Goal: Check status: Check status

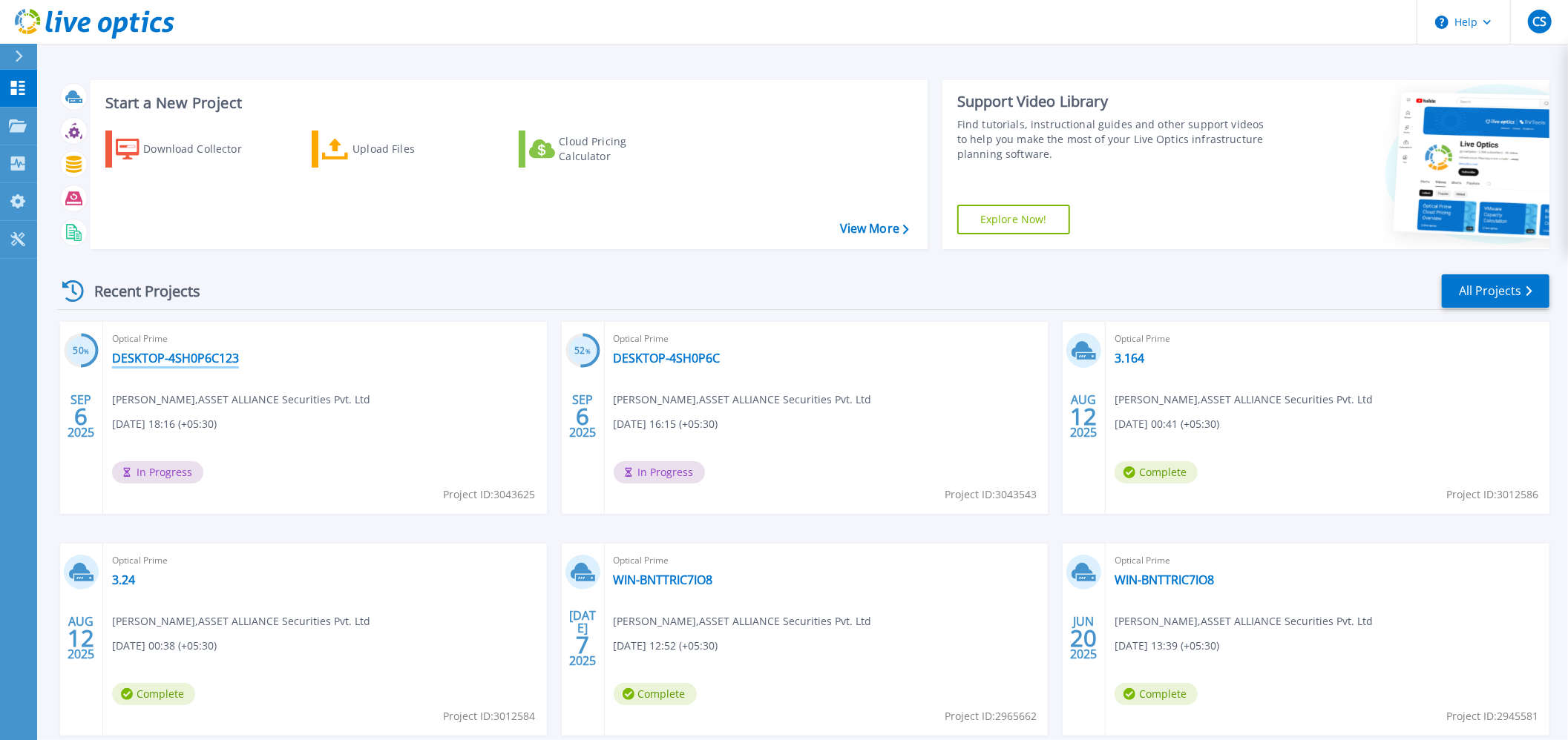
click at [137, 354] on link "DESKTOP-4SH0P6C123" at bounding box center [175, 358] width 127 height 15
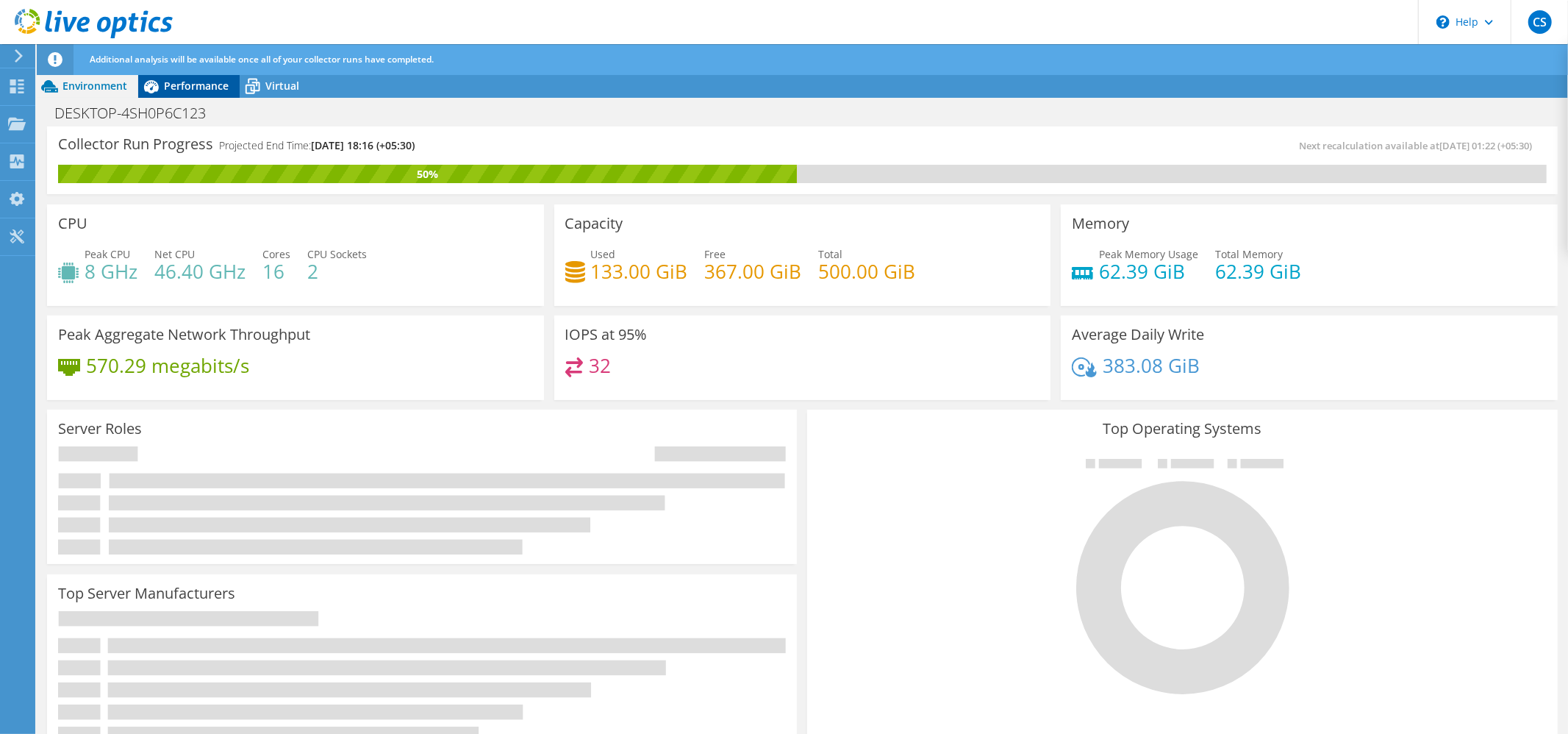
click at [197, 87] on span "Performance" at bounding box center [197, 85] width 65 height 14
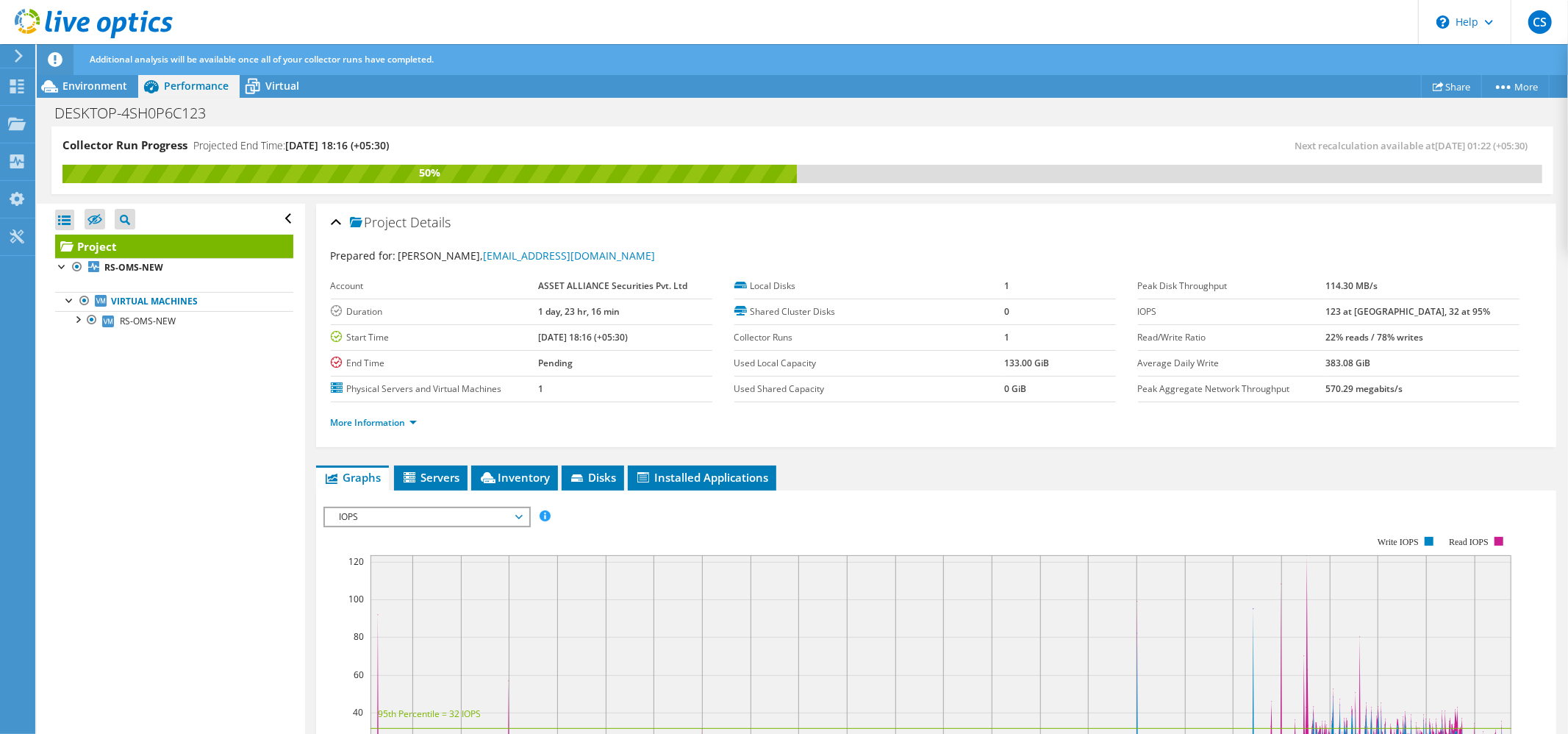
click at [492, 523] on span "IOPS" at bounding box center [426, 517] width 189 height 18
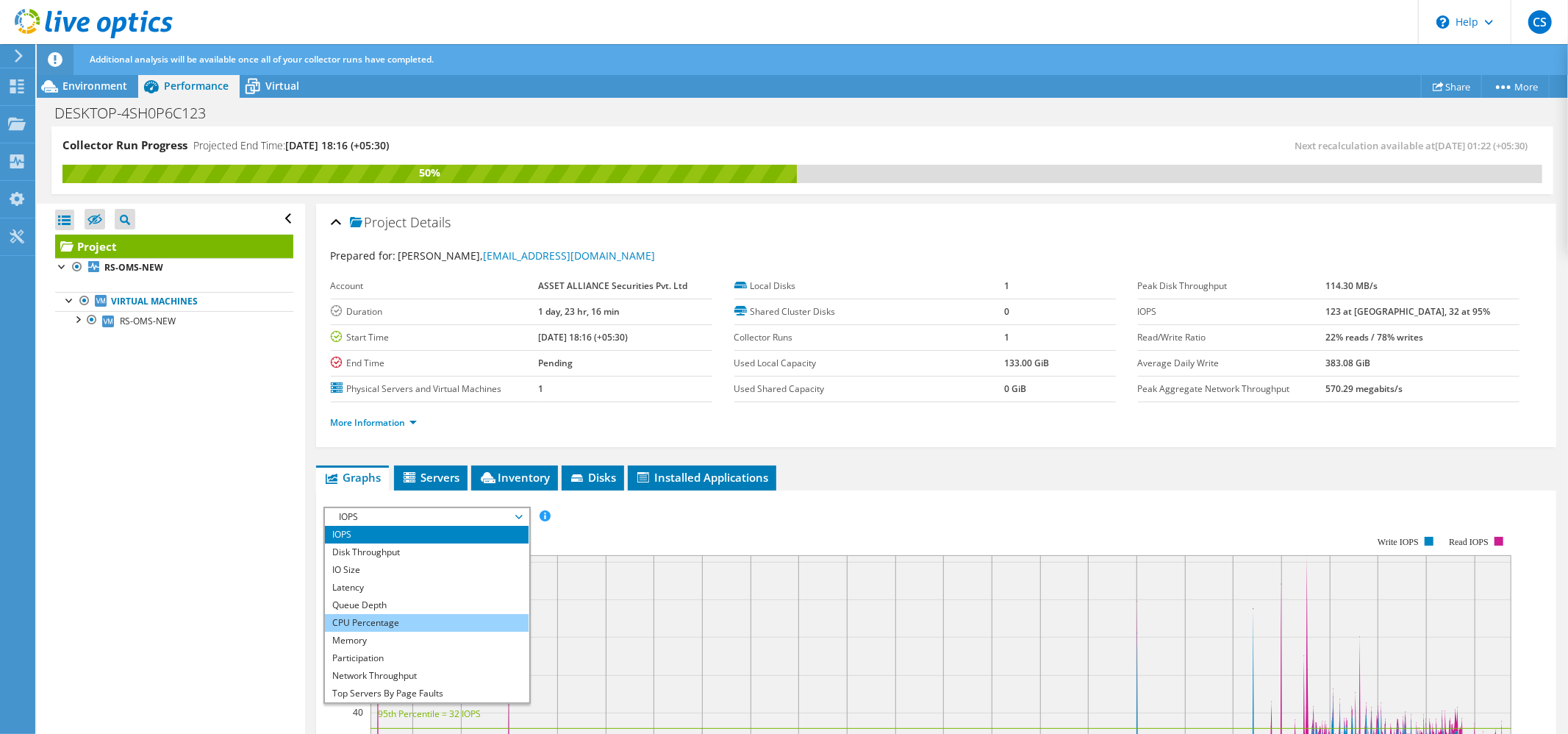
click at [409, 620] on li "CPU Percentage" at bounding box center [426, 622] width 204 height 18
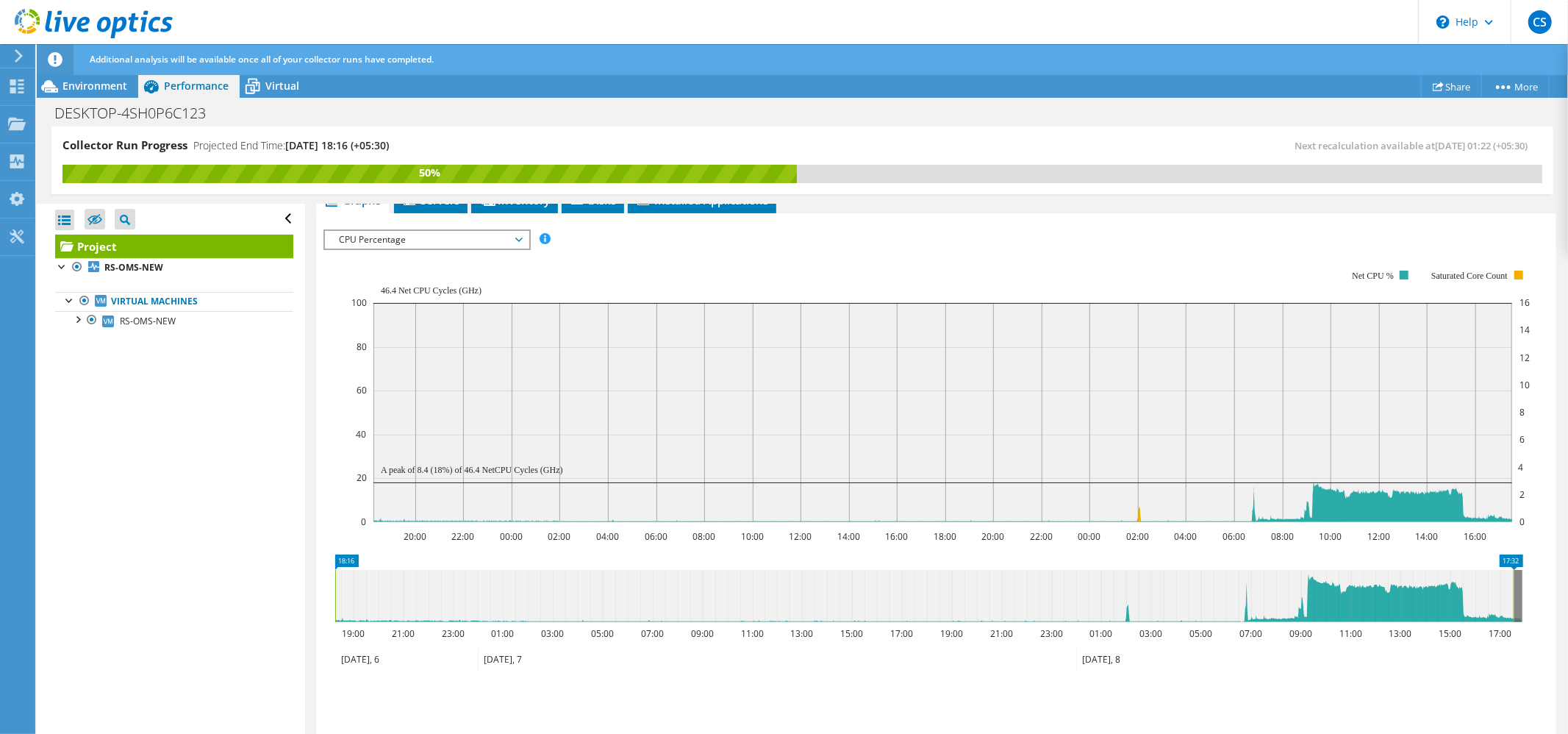
scroll to position [295, 0]
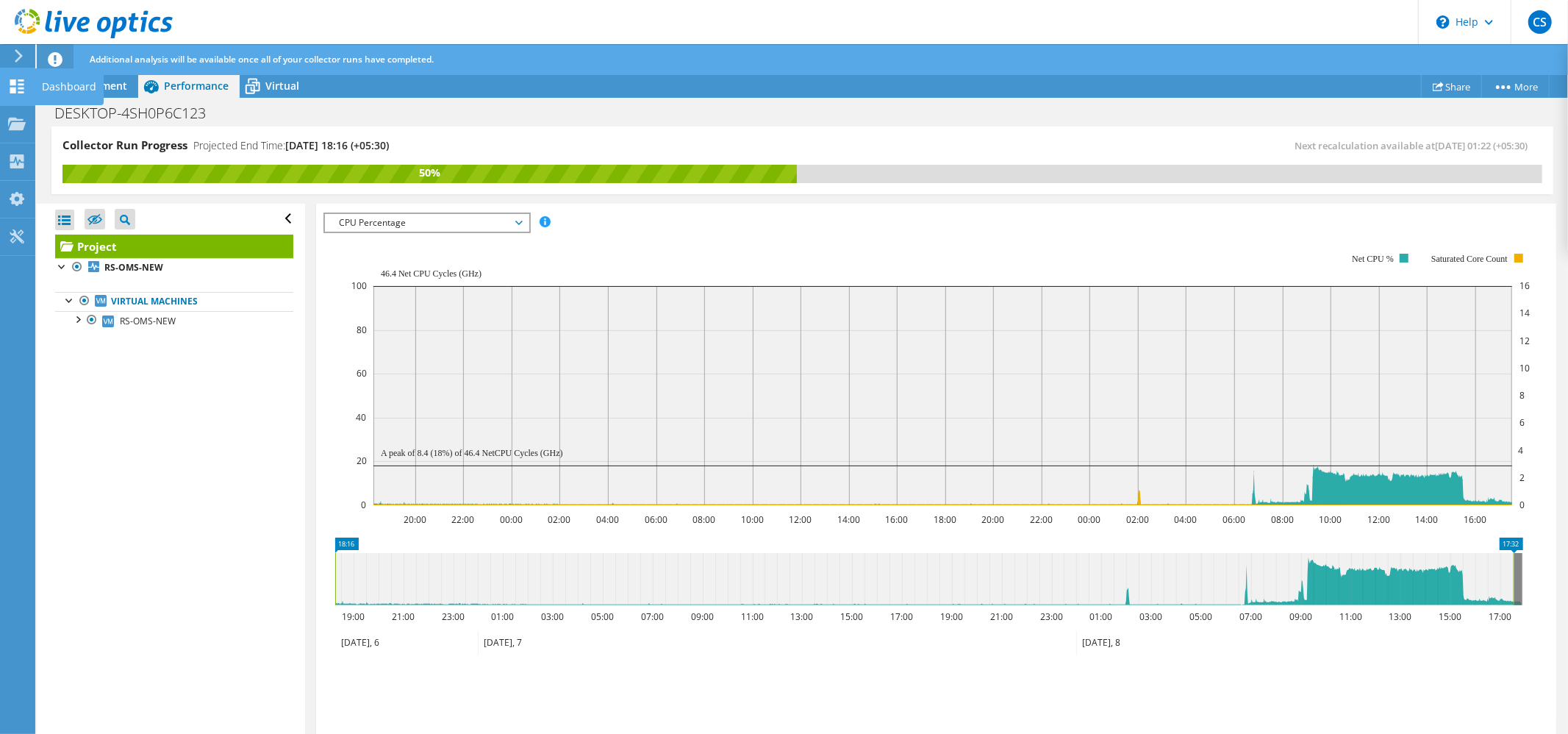
click at [10, 89] on use at bounding box center [17, 86] width 14 height 14
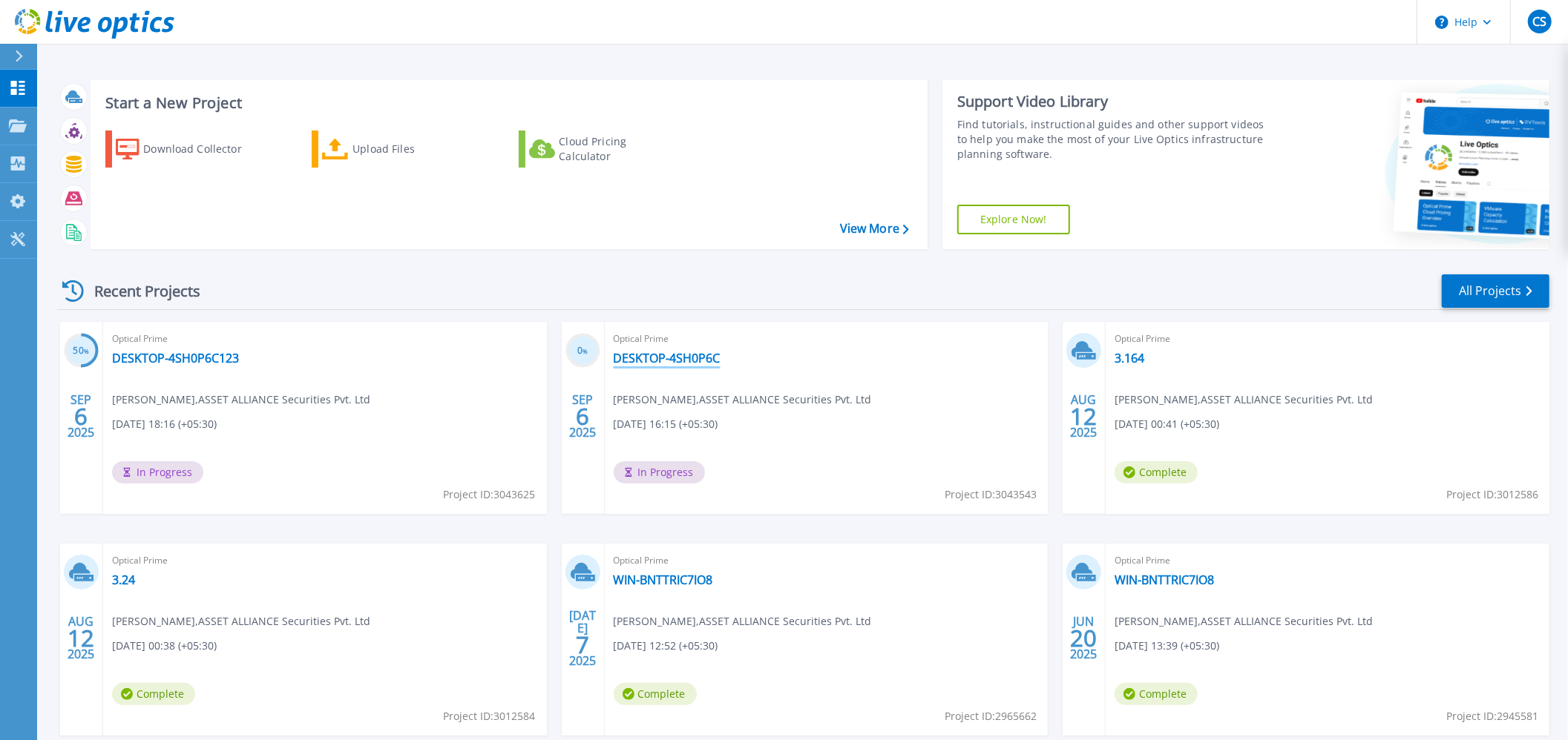
click at [680, 356] on link "DESKTOP-4SH0P6C" at bounding box center [667, 358] width 107 height 15
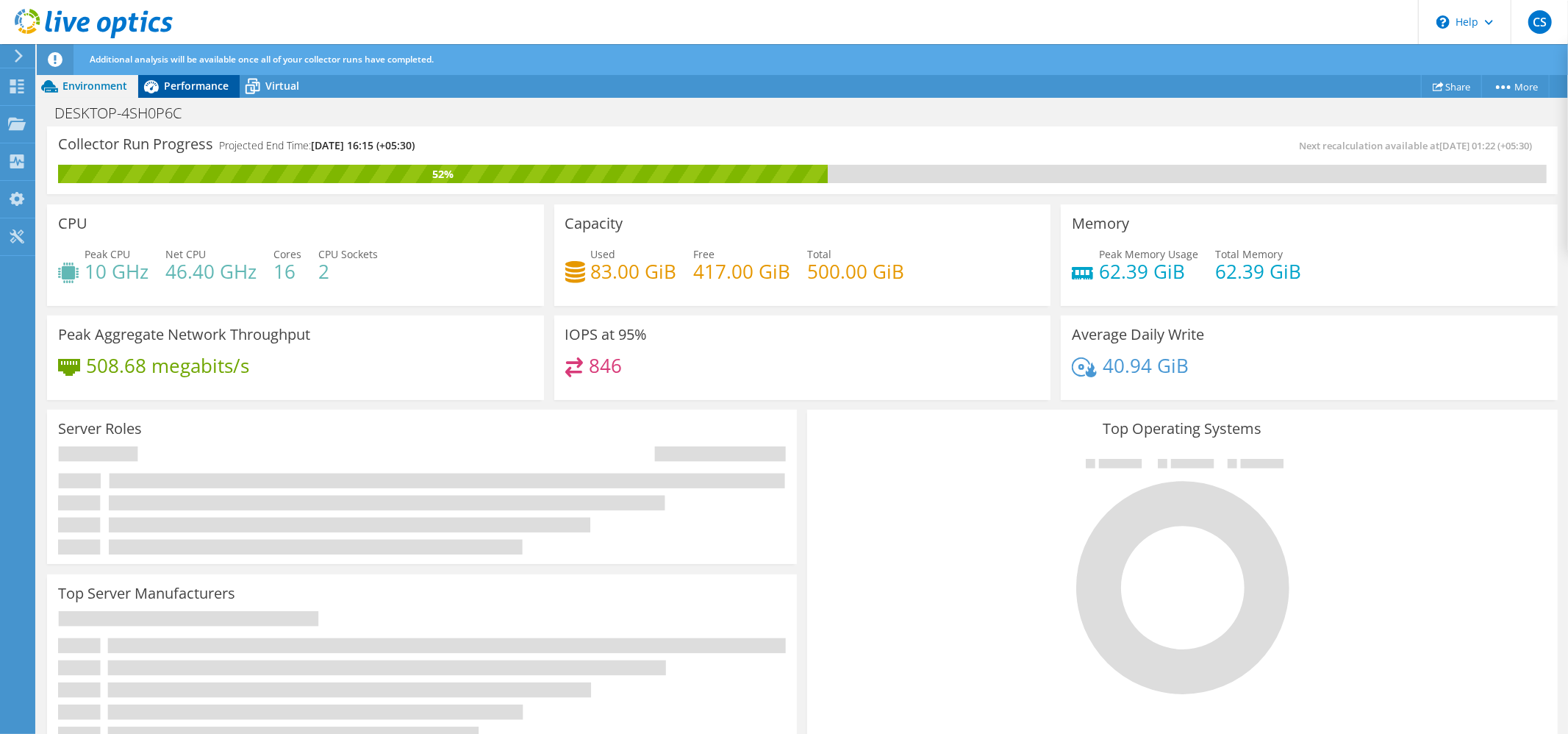
click at [196, 90] on span "Performance" at bounding box center [197, 85] width 65 height 14
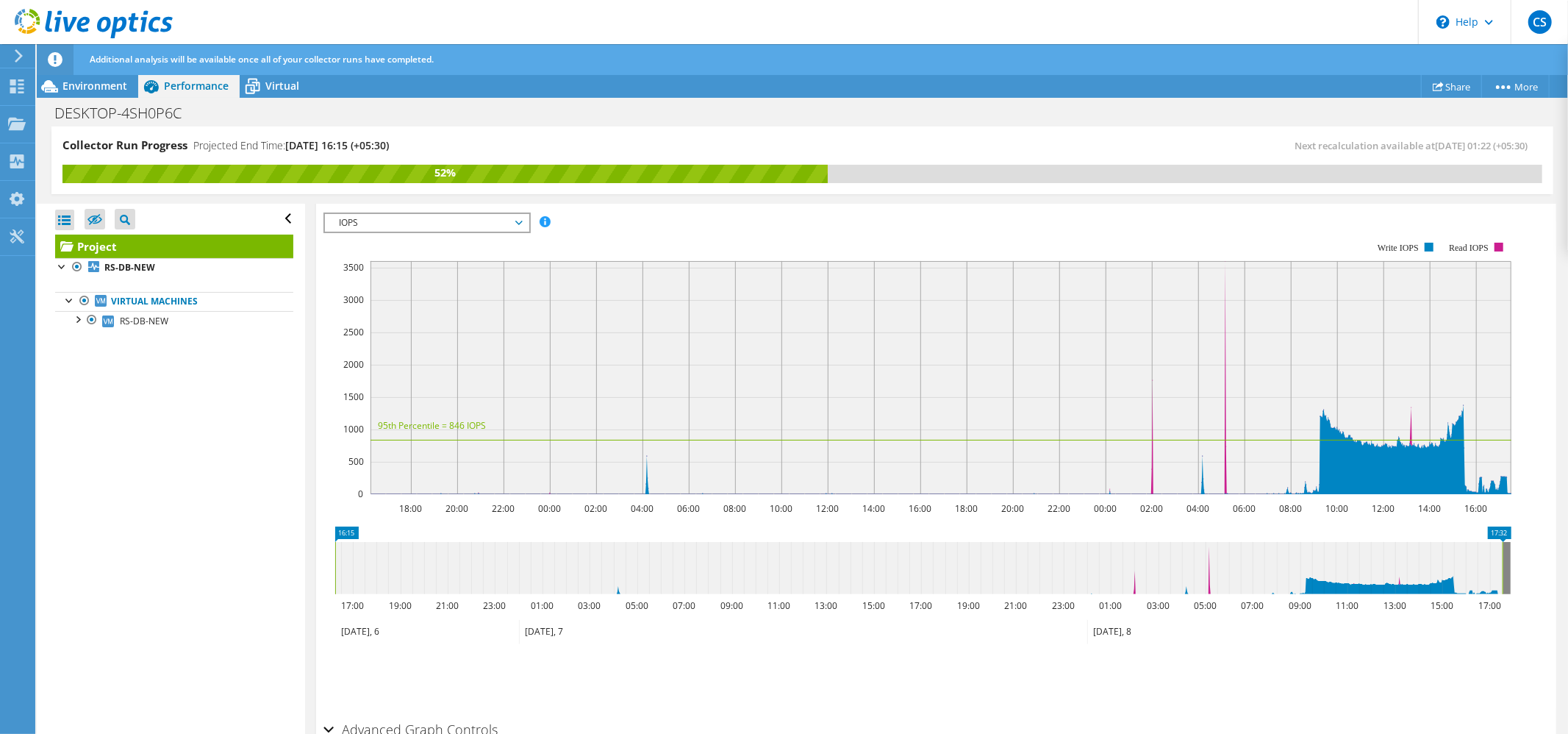
scroll to position [196, 0]
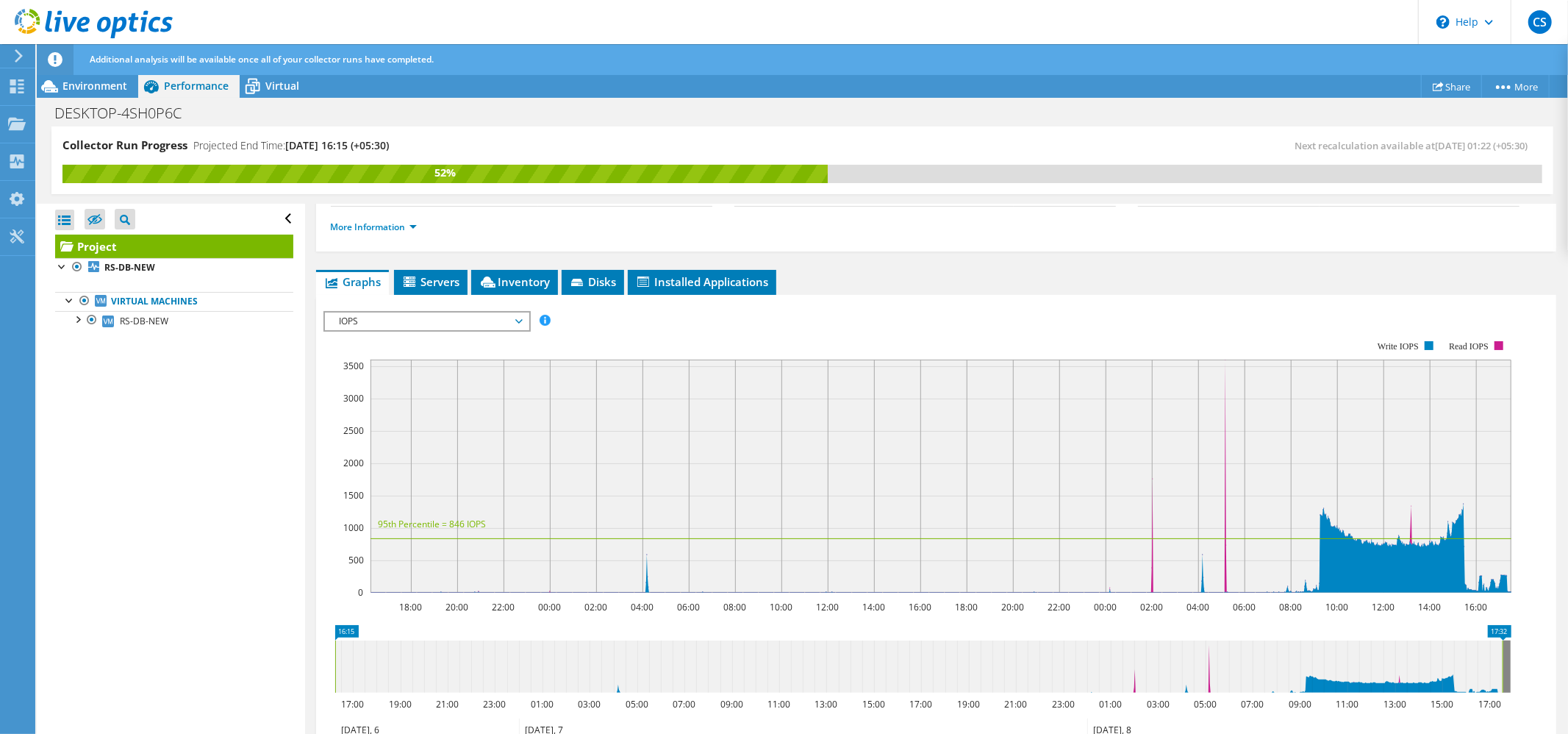
click at [507, 324] on span "IOPS" at bounding box center [426, 321] width 189 height 18
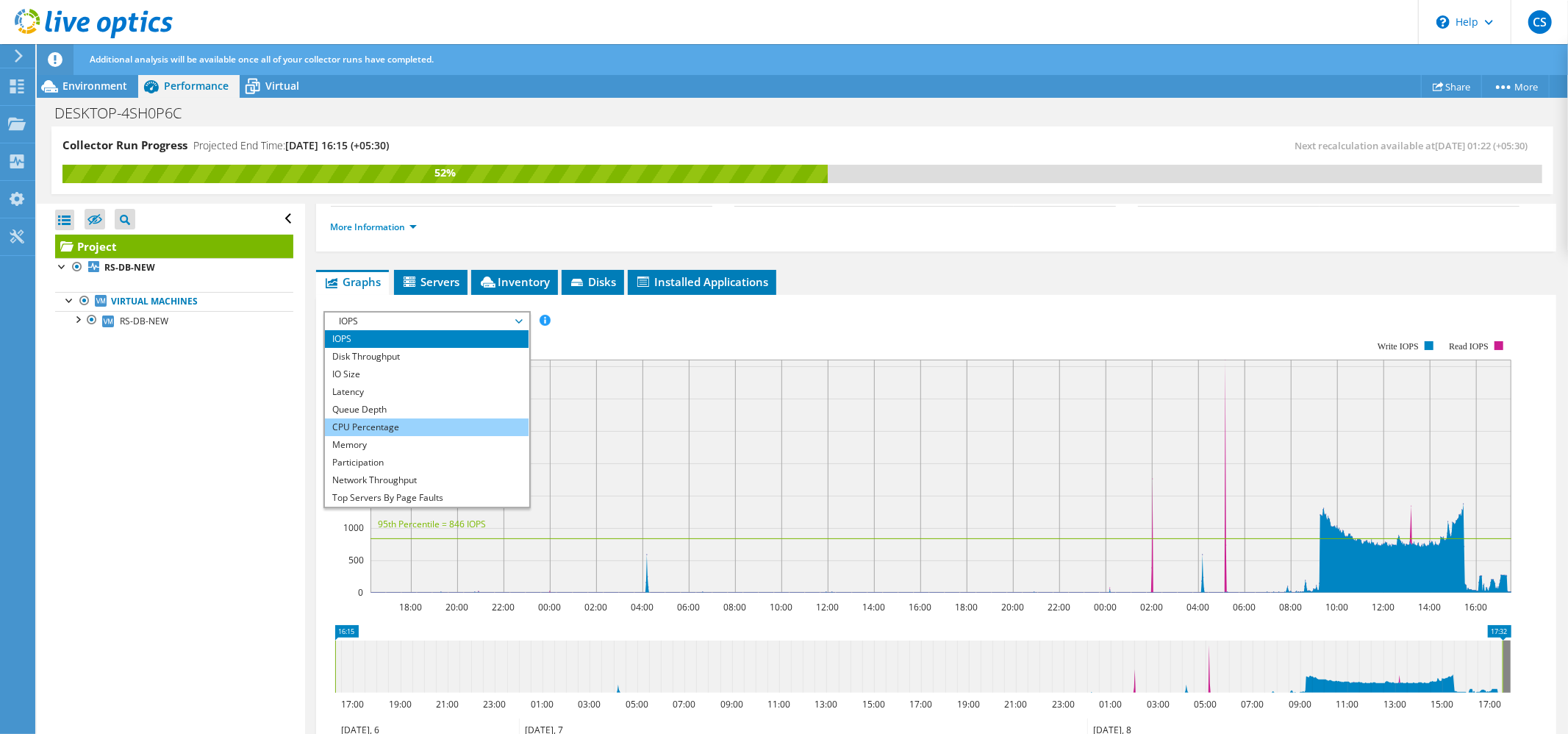
click at [375, 431] on li "CPU Percentage" at bounding box center [426, 427] width 204 height 18
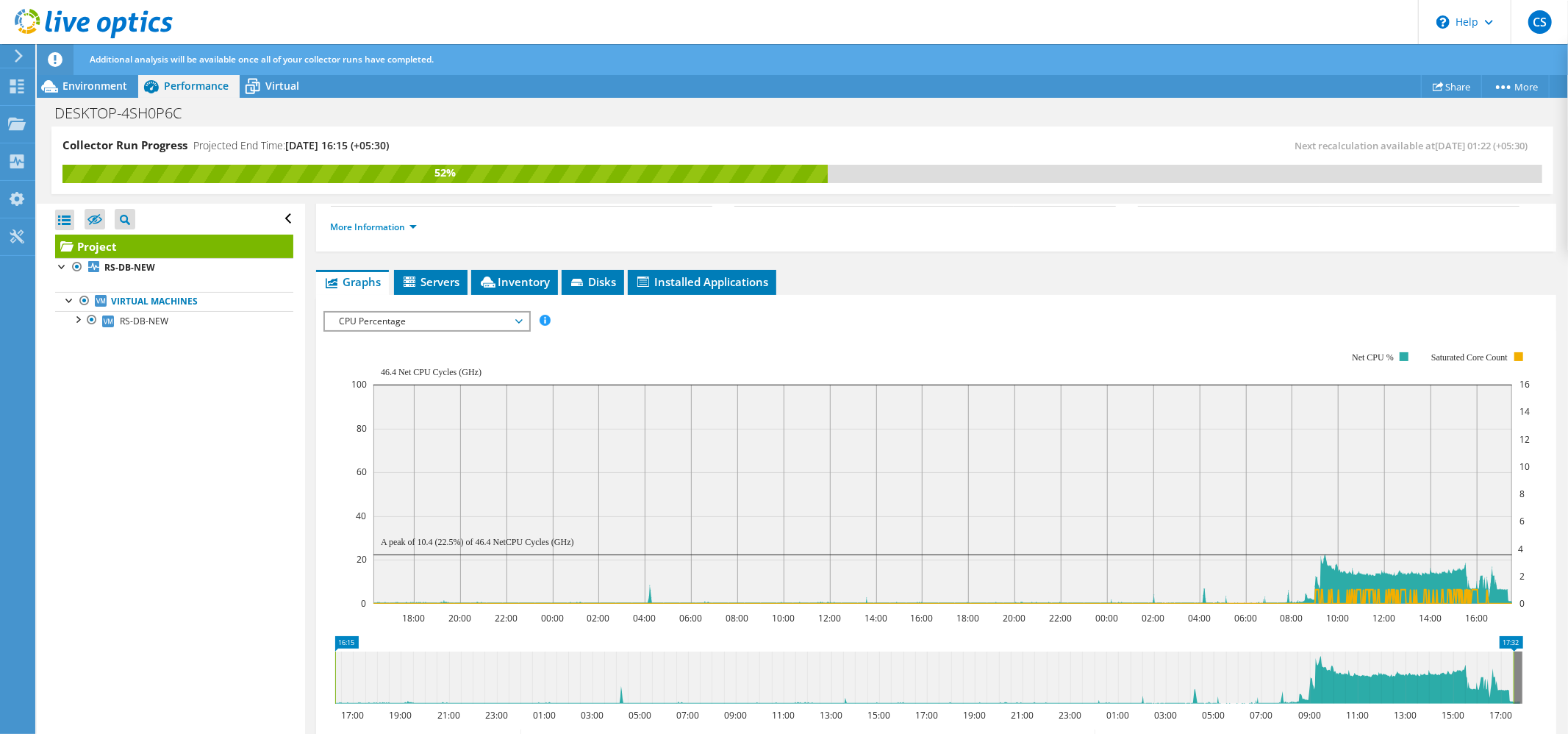
click at [450, 322] on span "CPU Percentage" at bounding box center [426, 321] width 189 height 18
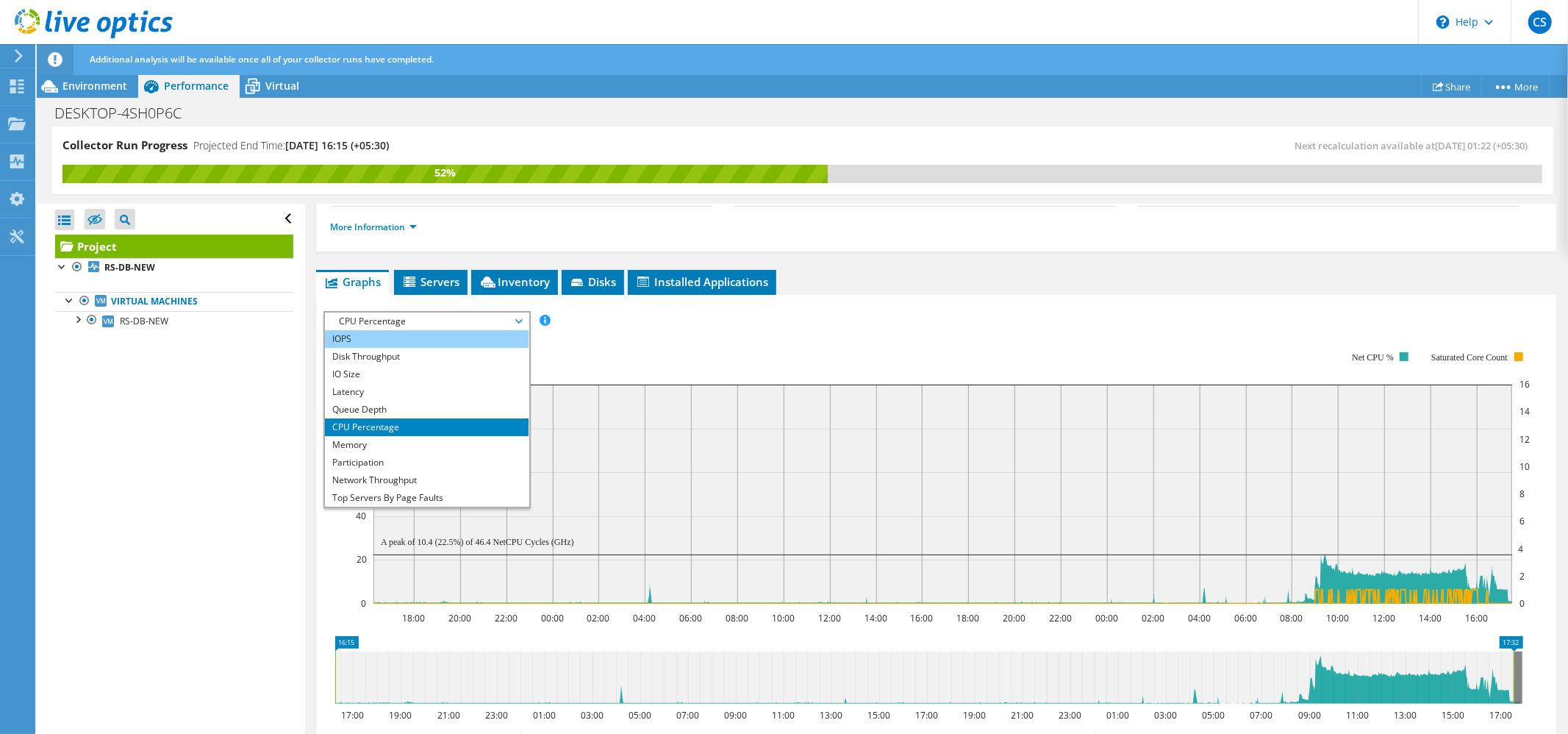
click at [403, 345] on li "IOPS" at bounding box center [426, 339] width 204 height 18
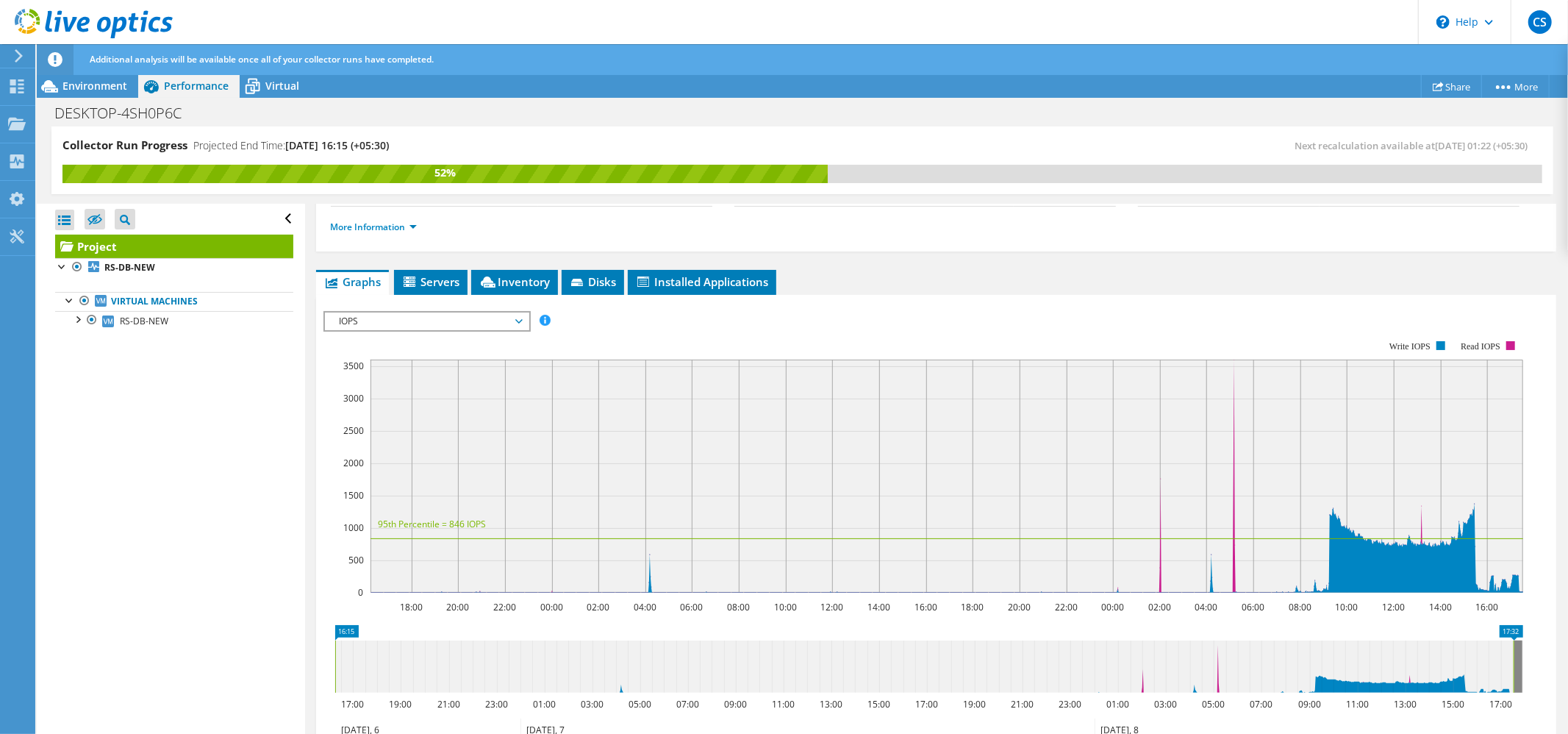
click at [468, 324] on span "IOPS" at bounding box center [426, 321] width 189 height 18
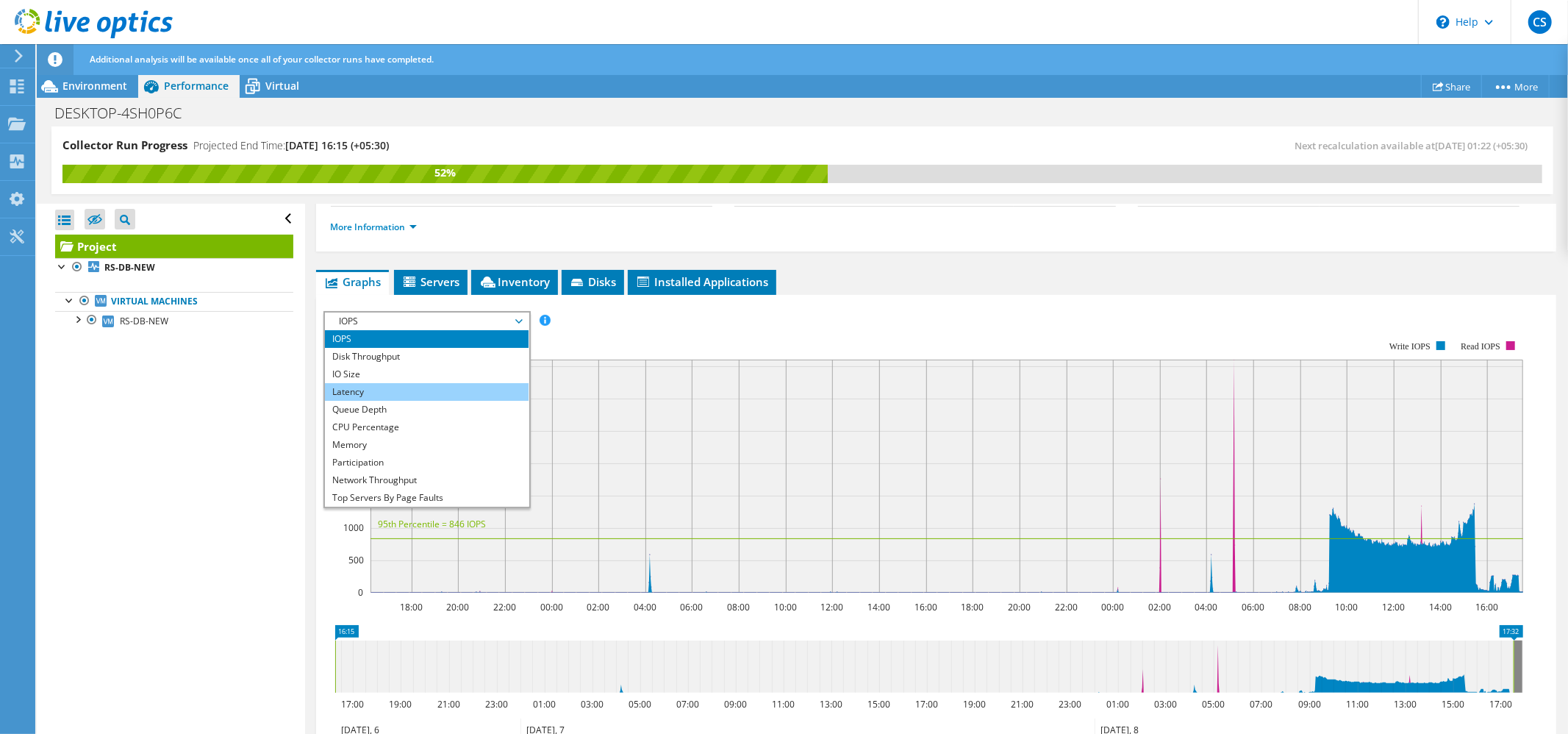
click at [401, 389] on li "Latency" at bounding box center [426, 391] width 204 height 18
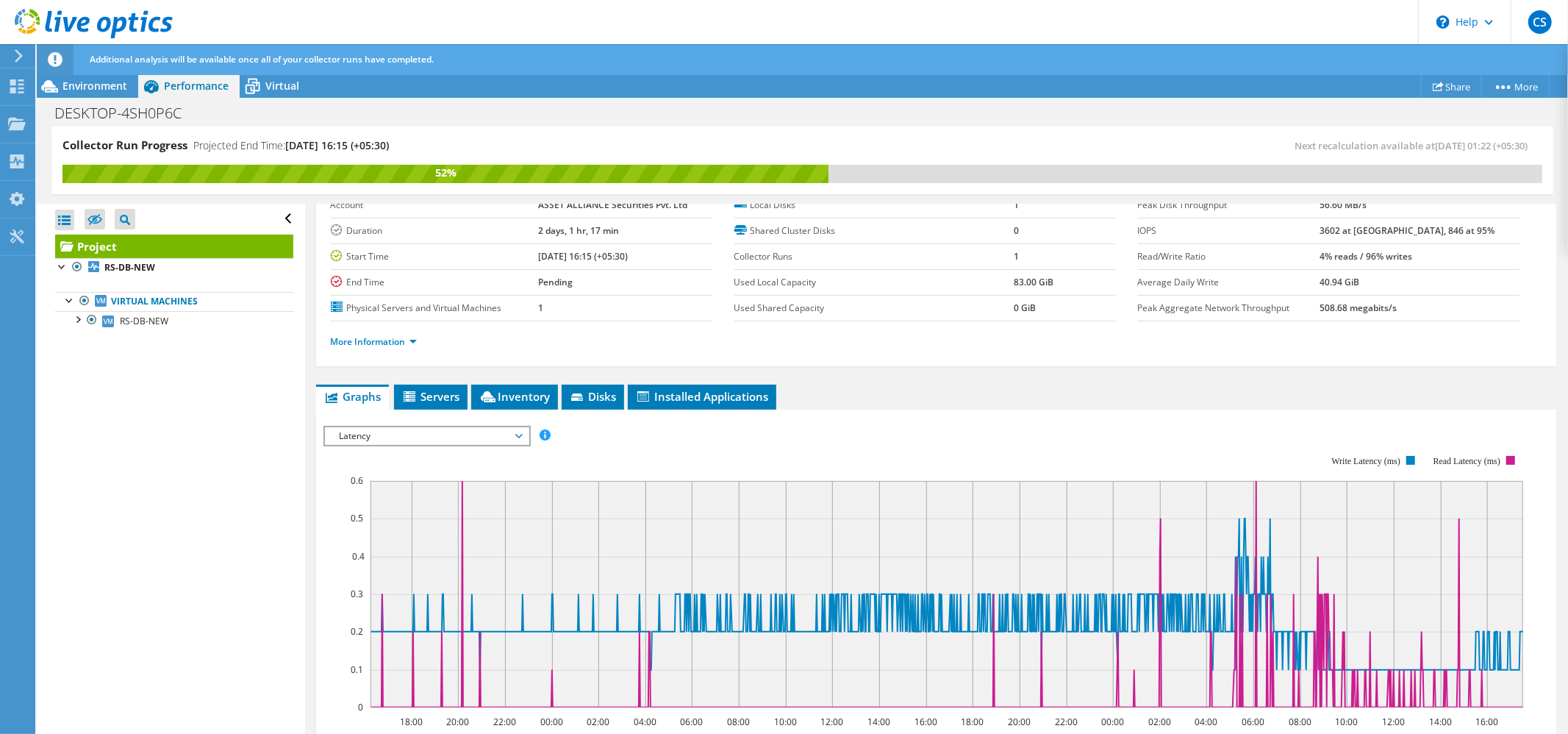
scroll to position [0, 0]
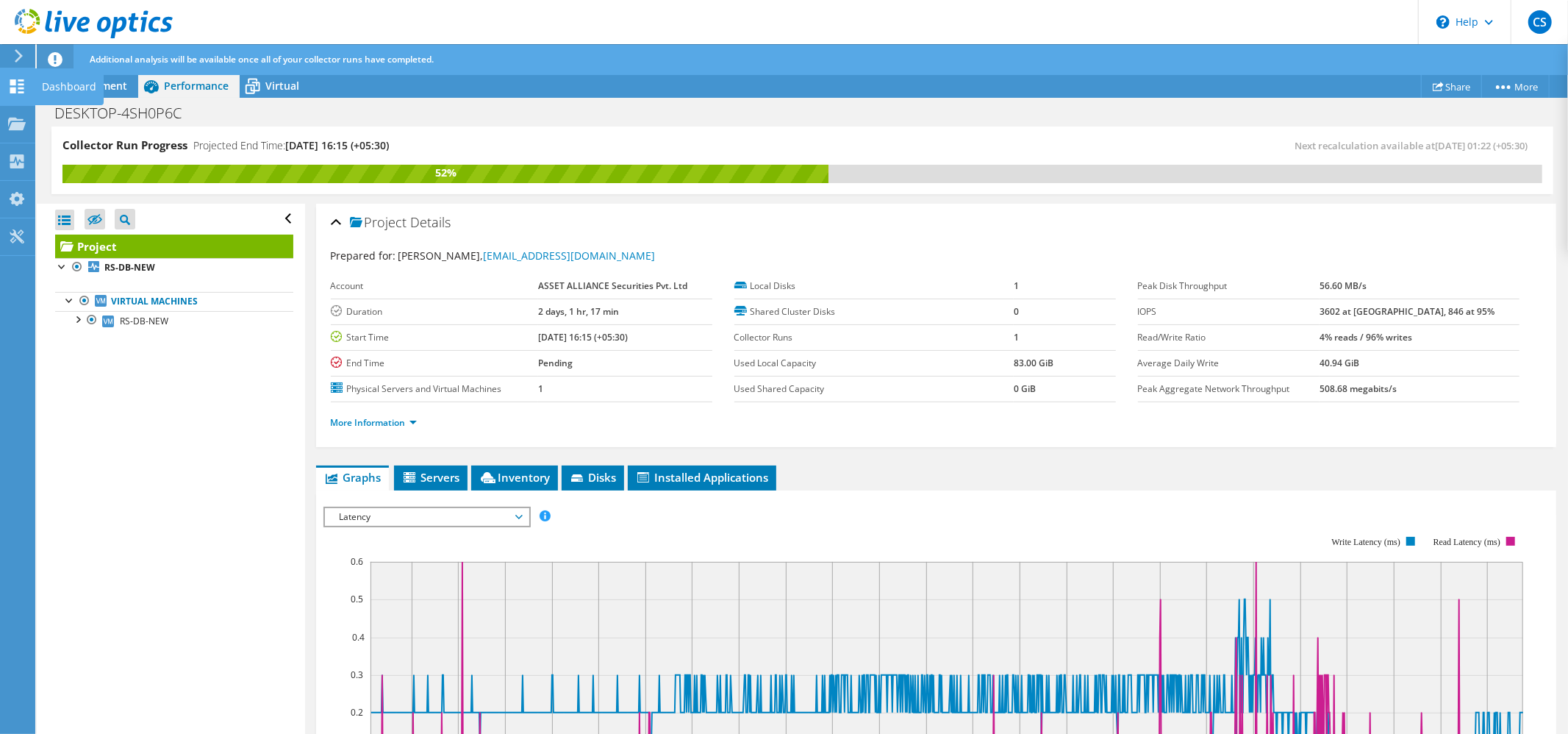
click at [17, 89] on icon at bounding box center [17, 86] width 18 height 14
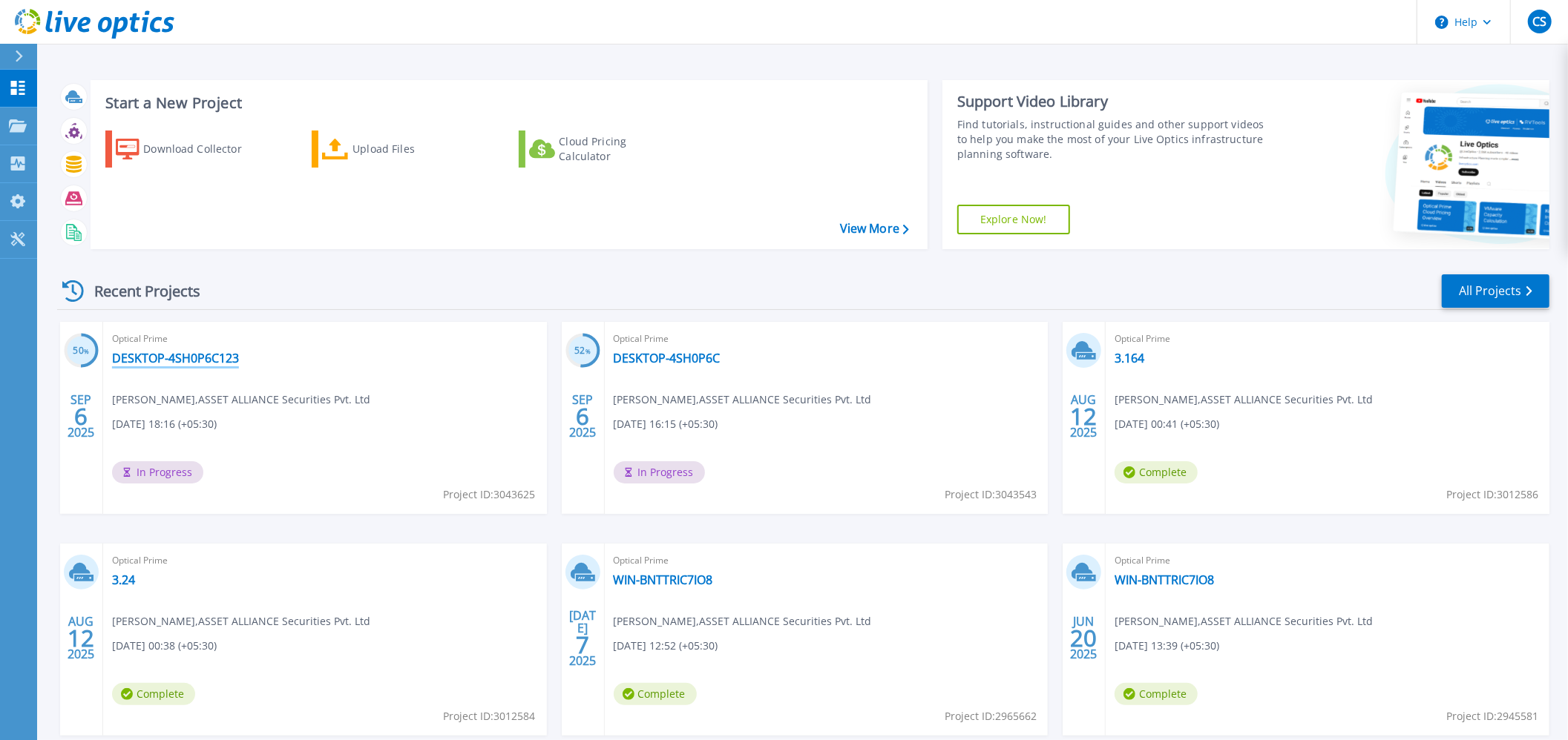
click at [187, 357] on link "DESKTOP-4SH0P6C123" at bounding box center [175, 358] width 127 height 15
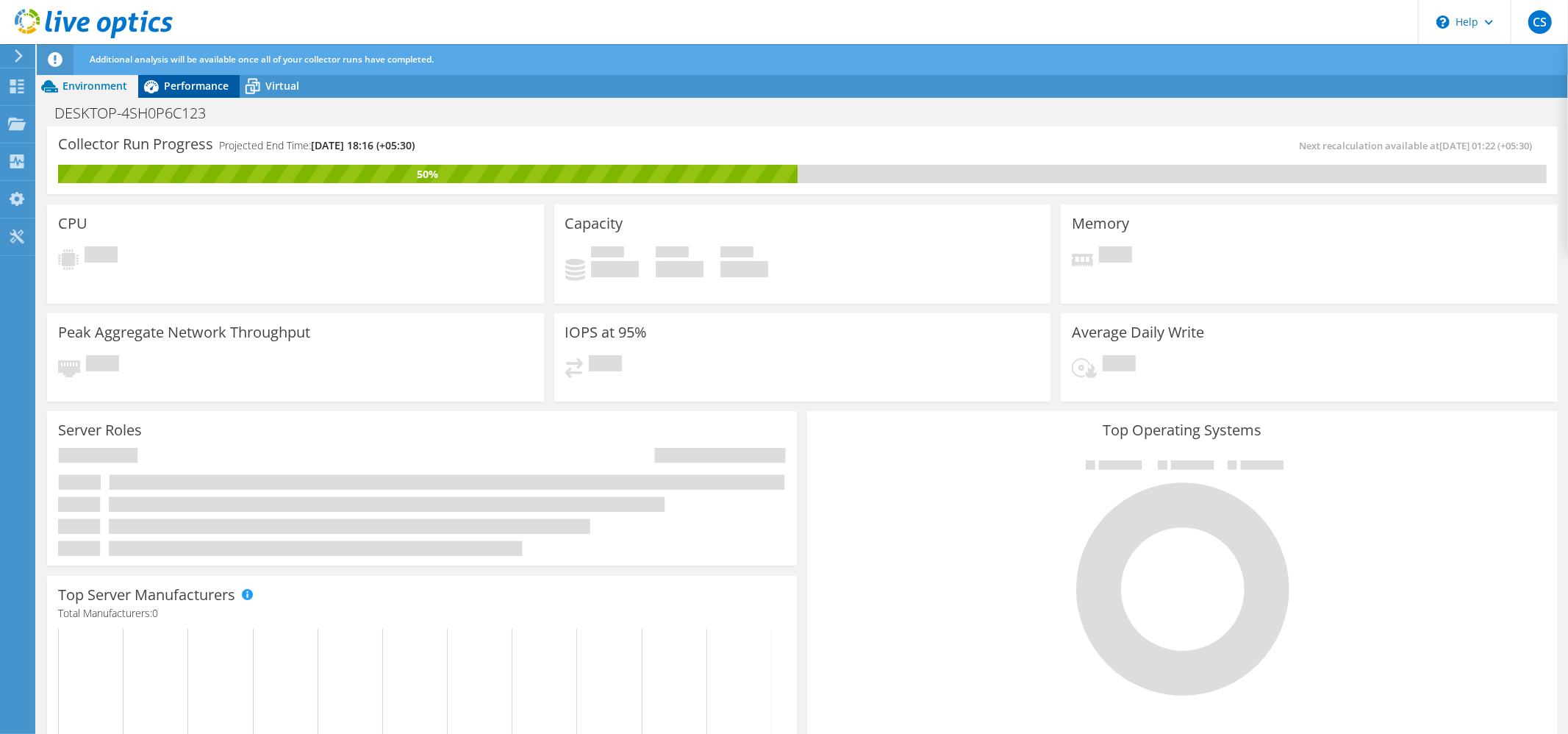
click at [188, 87] on span "Performance" at bounding box center [197, 85] width 65 height 14
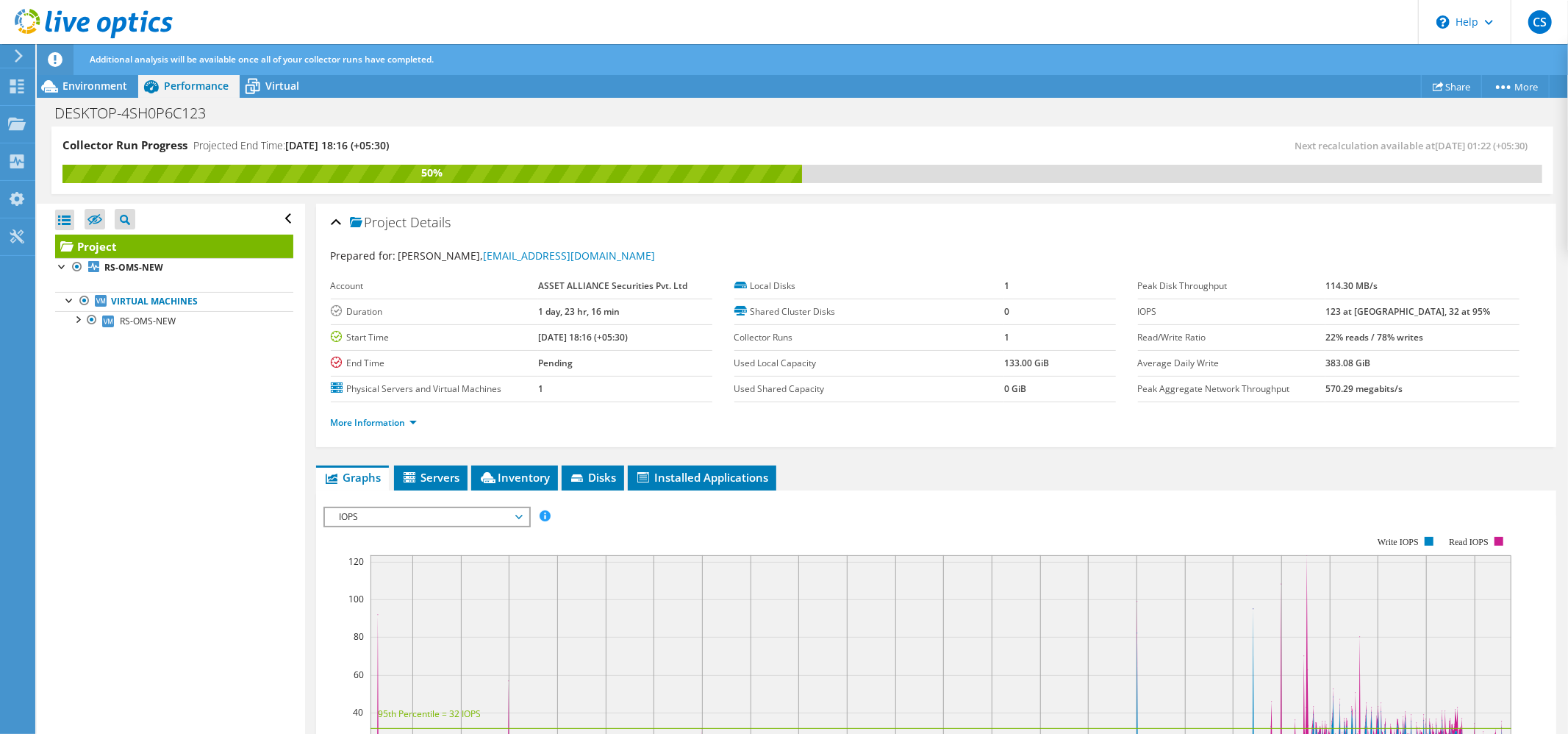
click at [153, 419] on div "Open All Close All Hide Excluded Nodes Project Tree Filter" at bounding box center [171, 470] width 268 height 532
